Goal: Information Seeking & Learning: Learn about a topic

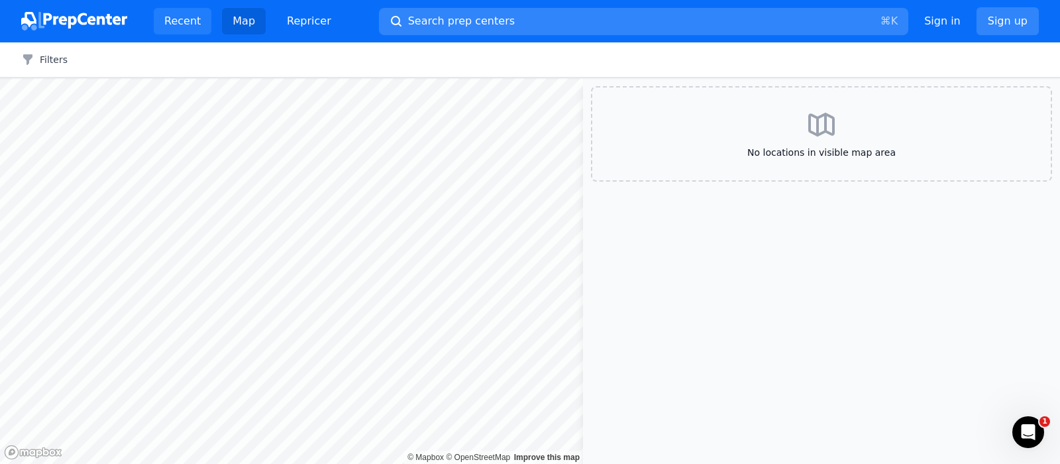
click at [196, 25] on link "Recent" at bounding box center [183, 21] width 58 height 27
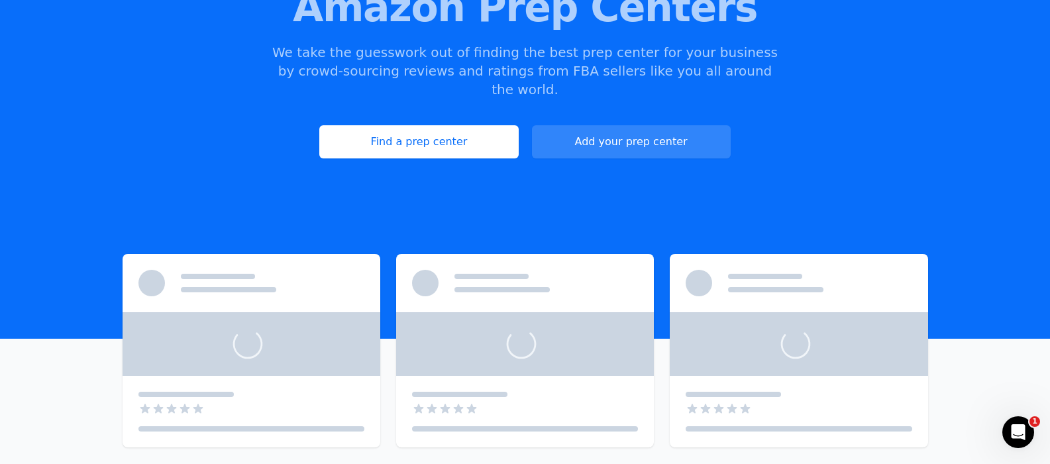
scroll to position [235, 0]
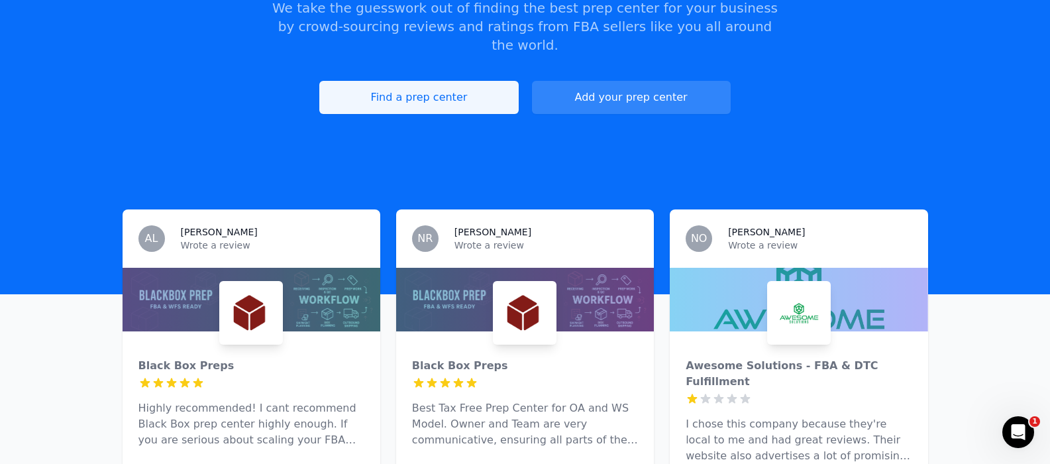
click at [443, 86] on link "Find a prep center" at bounding box center [418, 97] width 199 height 33
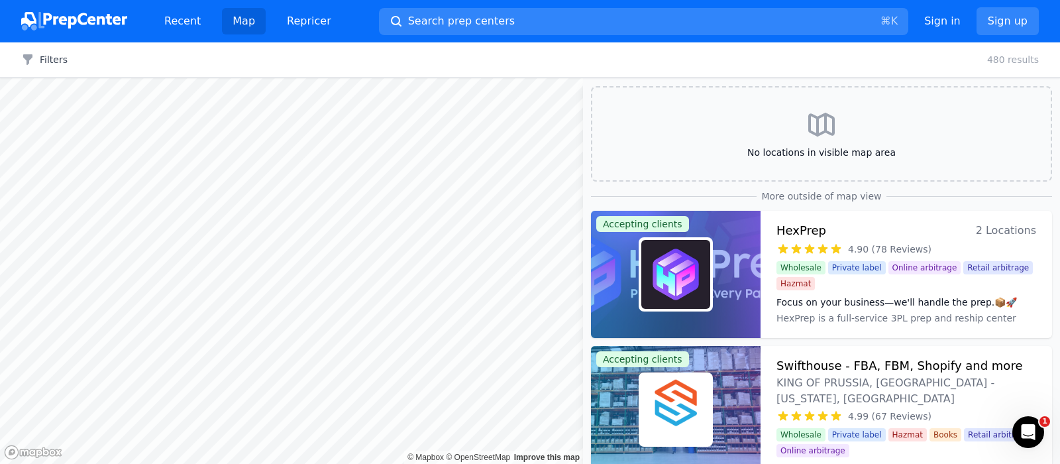
click at [482, 463] on html "Recent Map Repricer Search prep centers ⌘ K Open main menu Sign in Sign up Filt…" at bounding box center [530, 232] width 1060 height 464
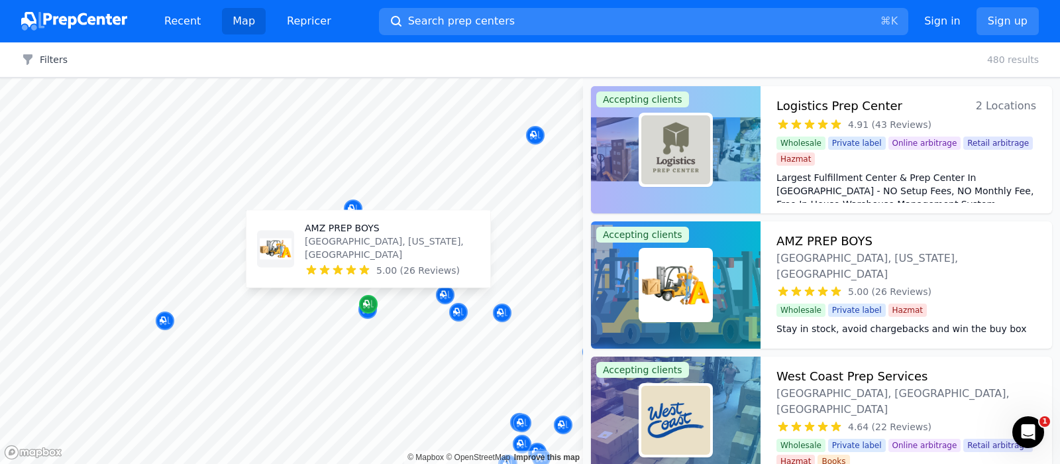
click at [366, 306] on icon "Map marker" at bounding box center [366, 303] width 7 height 7
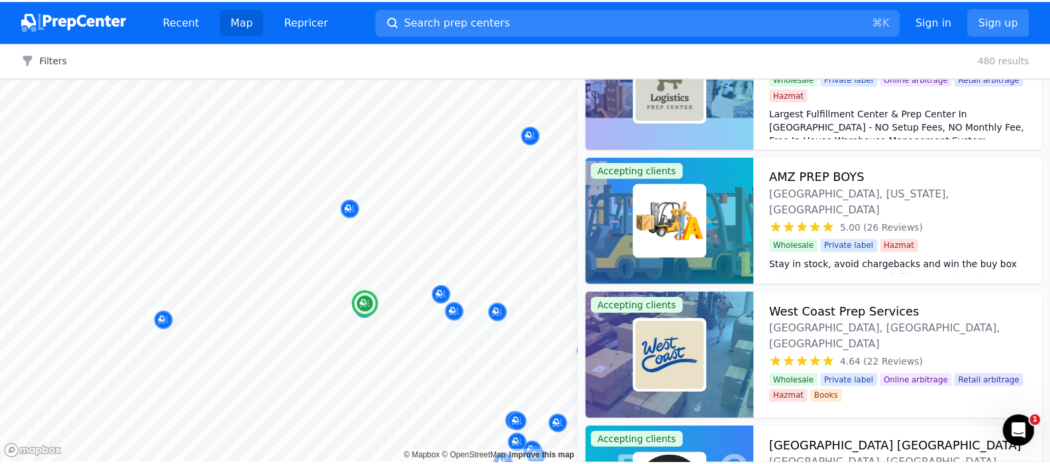
scroll to position [65, 0]
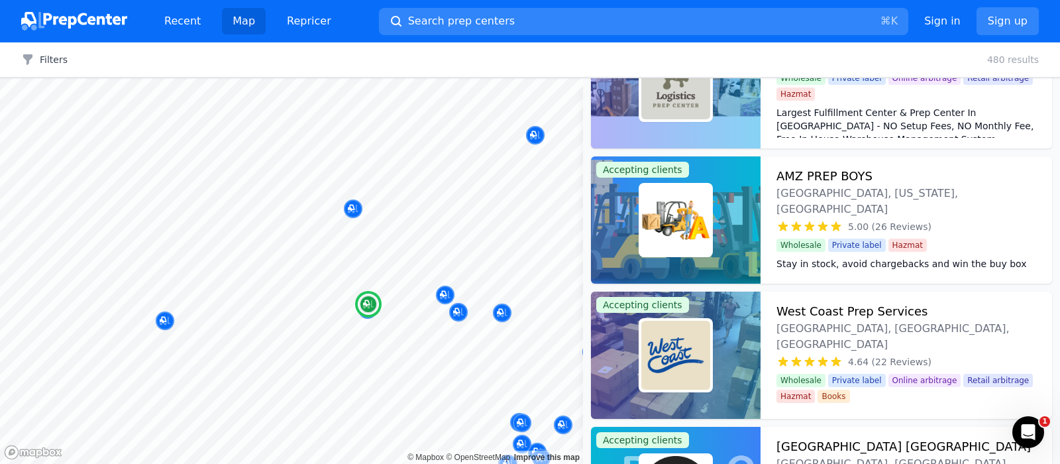
click at [964, 186] on span "[GEOGRAPHIC_DATA], [US_STATE], [GEOGRAPHIC_DATA]" at bounding box center [907, 202] width 260 height 32
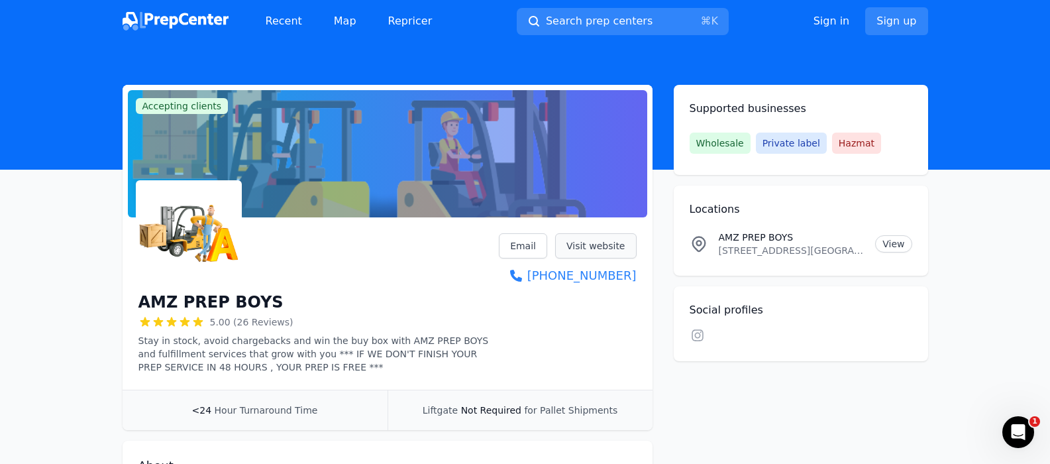
click at [586, 250] on link "Visit website" at bounding box center [596, 245] width 82 height 25
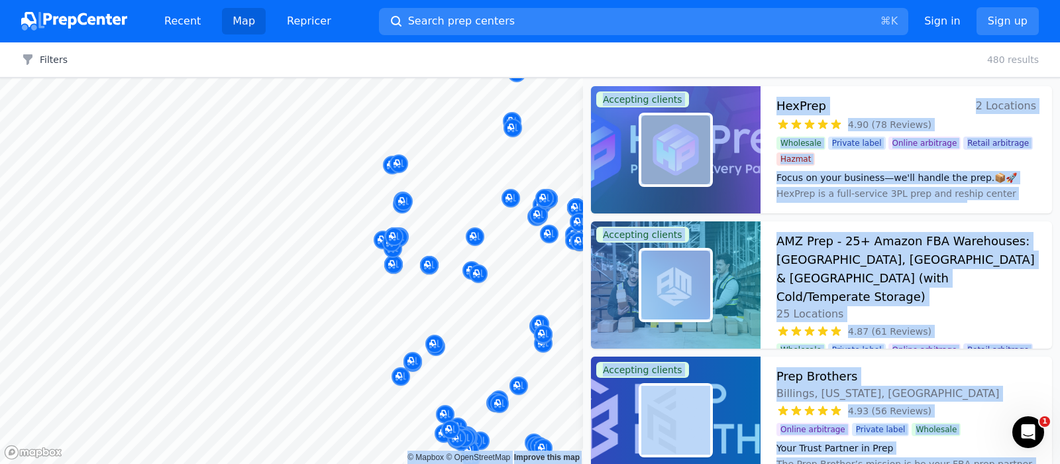
click at [248, 195] on body "Recent Map Repricer Search prep centers ⌘ K Open main menu Sign in Sign up Filt…" at bounding box center [530, 232] width 1060 height 464
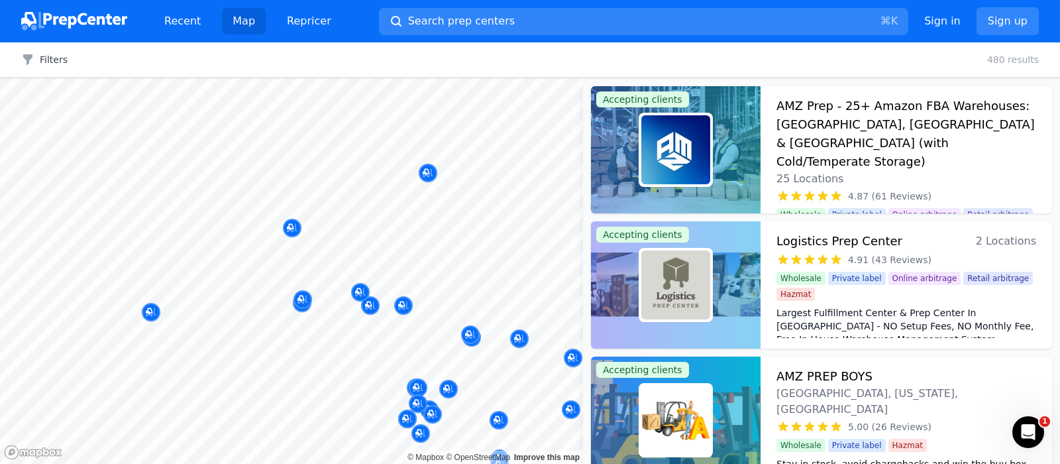
click at [686, 42] on div "Filters Clear all 480 results" at bounding box center [530, 59] width 1060 height 35
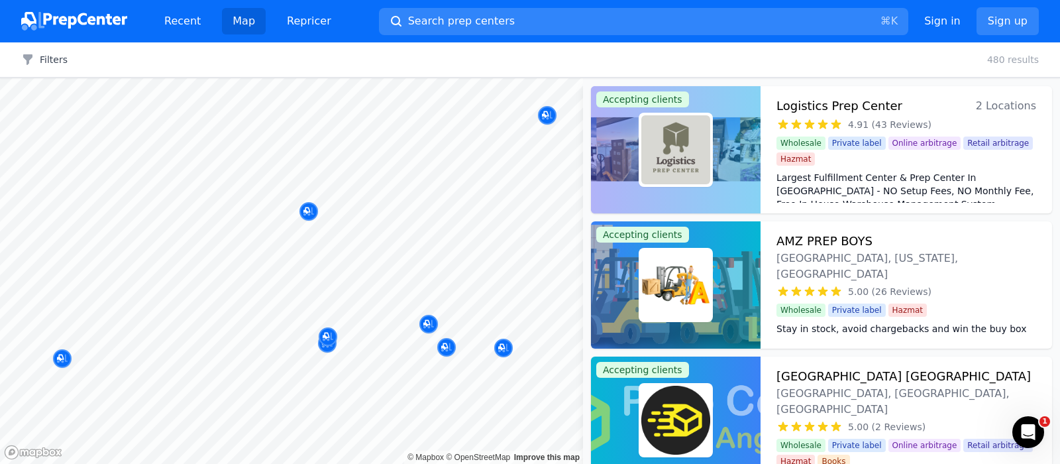
click at [309, 211] on div at bounding box center [292, 214] width 254 height 11
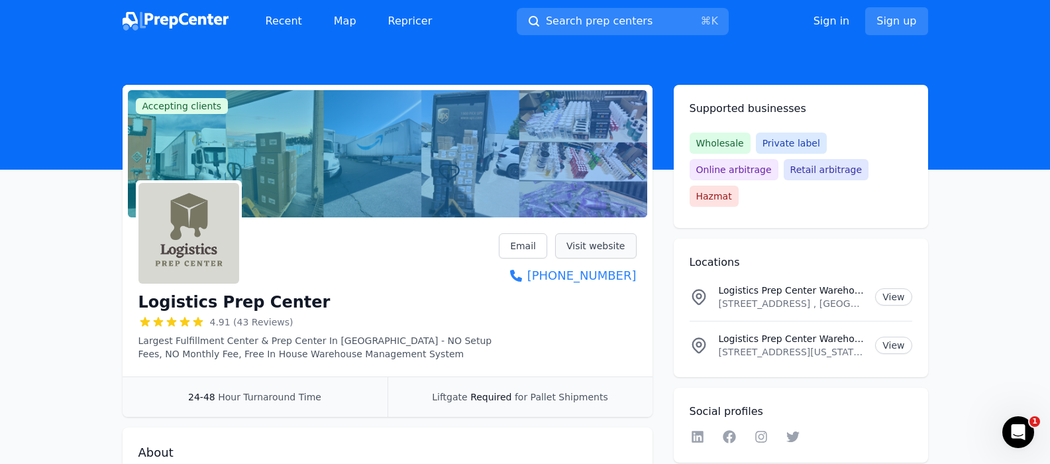
click at [601, 249] on link "Visit website" at bounding box center [596, 245] width 82 height 25
click at [894, 288] on link "View" at bounding box center [893, 296] width 36 height 17
click at [891, 337] on link "View" at bounding box center [893, 345] width 36 height 17
click at [420, 274] on div at bounding box center [319, 233] width 361 height 106
drag, startPoint x: 138, startPoint y: 304, endPoint x: 295, endPoint y: 309, distance: 157.2
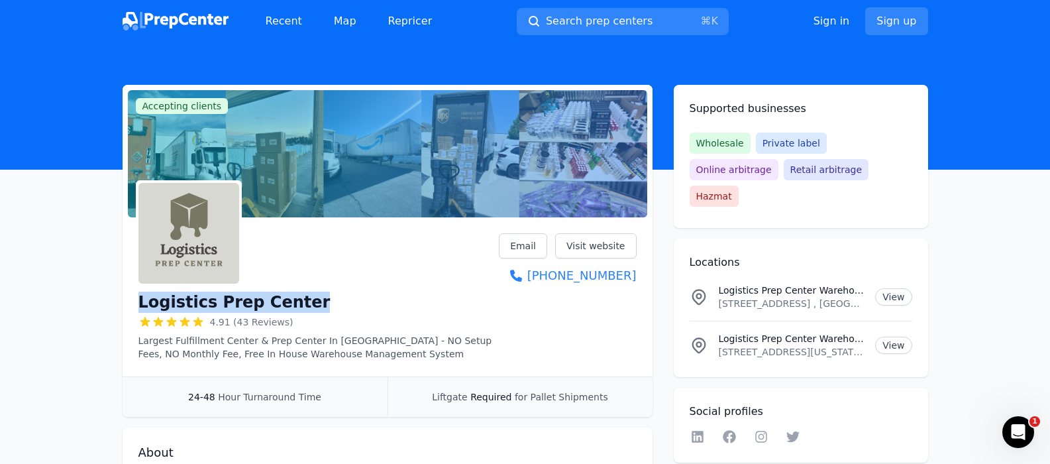
click at [295, 309] on h1 "Logistics Prep Center" at bounding box center [235, 302] width 192 height 21
copy h1 "Logistics Prep Center"
click at [592, 245] on link "Visit website" at bounding box center [596, 245] width 82 height 25
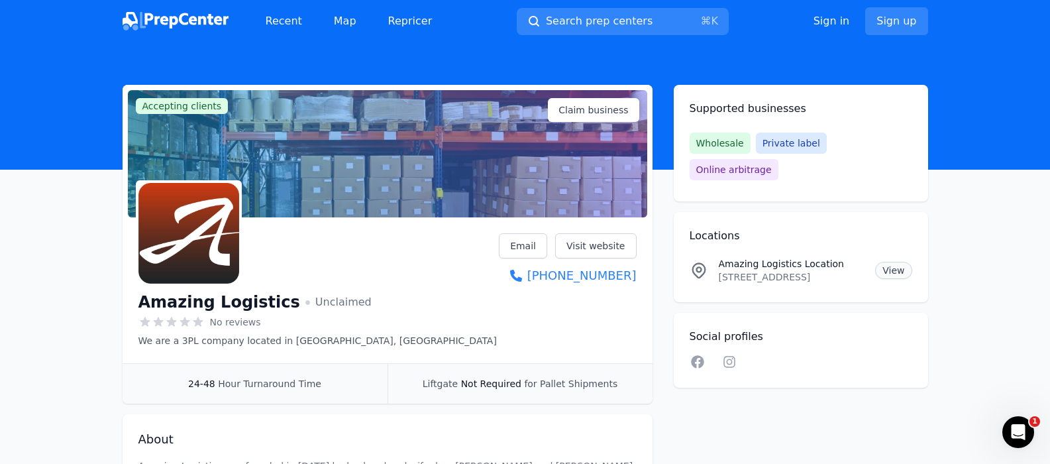
click at [898, 262] on link "View" at bounding box center [893, 270] width 36 height 17
click at [600, 239] on link "Visit website" at bounding box center [596, 245] width 82 height 25
